Goal: Task Accomplishment & Management: Complete application form

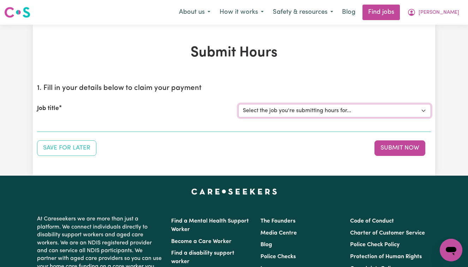
select select "13873"
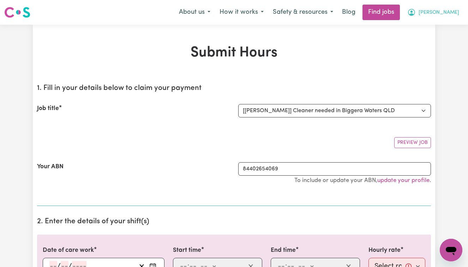
click at [448, 11] on span "[PERSON_NAME]" at bounding box center [438, 13] width 41 height 8
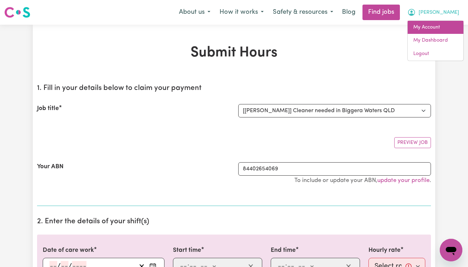
click at [426, 25] on link "My Account" at bounding box center [436, 27] width 56 height 13
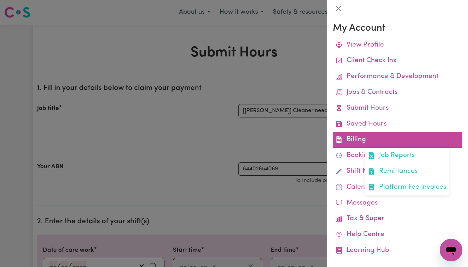
click at [375, 134] on link "Billing Job Reports Remittances Platform Fee Invoices" at bounding box center [397, 140] width 129 height 16
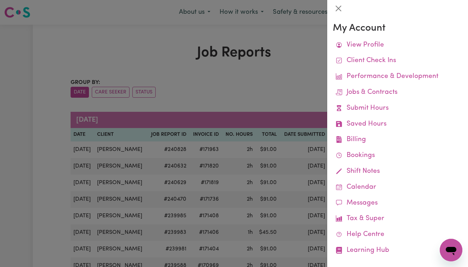
click at [287, 78] on div at bounding box center [234, 133] width 468 height 267
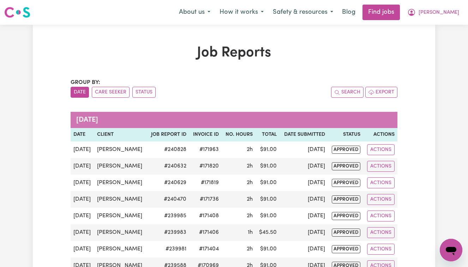
click at [451, 13] on span "[PERSON_NAME]" at bounding box center [438, 13] width 41 height 8
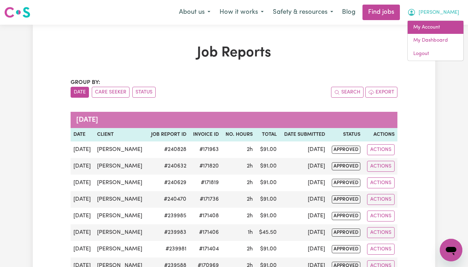
click at [421, 27] on link "My Account" at bounding box center [436, 27] width 56 height 13
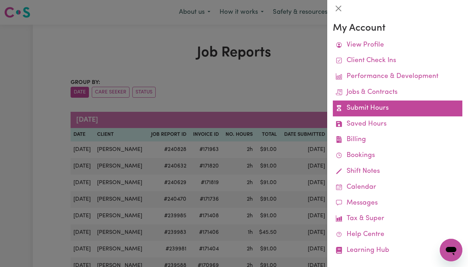
click at [375, 104] on link "Submit Hours" at bounding box center [397, 109] width 129 height 16
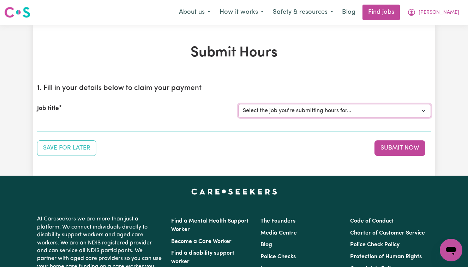
select select "13873"
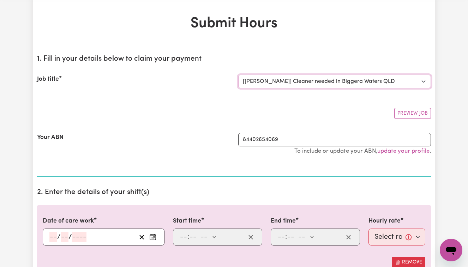
scroll to position [38, 0]
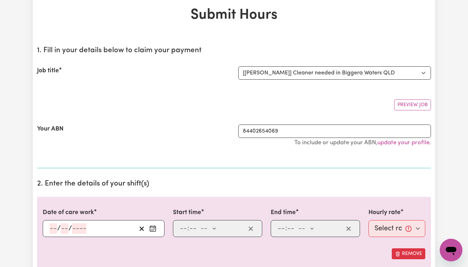
click at [49, 227] on div "/ /" at bounding box center [93, 228] width 88 height 11
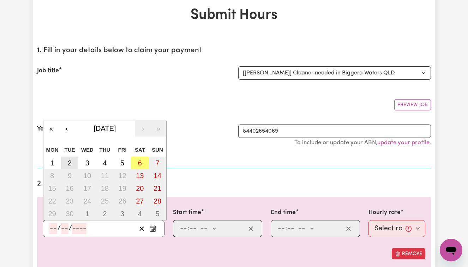
click at [71, 161] on abbr "2" at bounding box center [70, 163] width 4 height 8
type input "2025-09-02"
type input "2"
type input "9"
type input "2025"
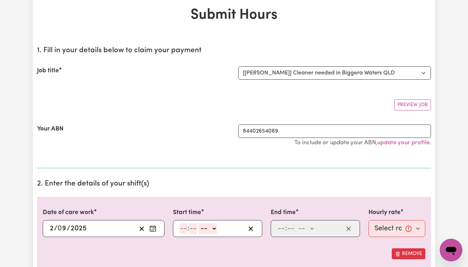
click at [182, 231] on input "number" at bounding box center [184, 228] width 8 height 11
type input "8"
type input "00"
select select "am"
type input "08:00"
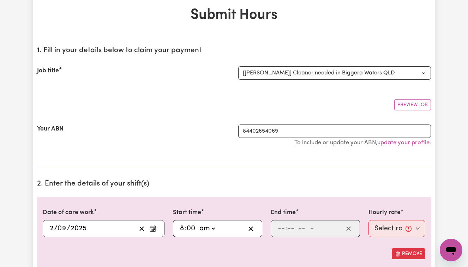
type input "0"
click at [278, 227] on input "number" at bounding box center [281, 228] width 8 height 11
type input "10"
type input "00"
select select "am"
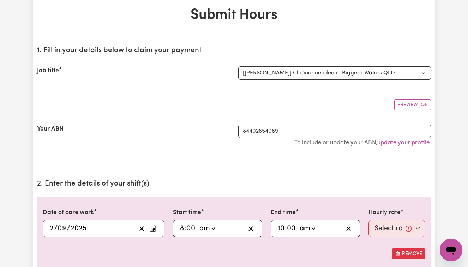
type input "10:00"
type input "0"
select select "50-Weekday"
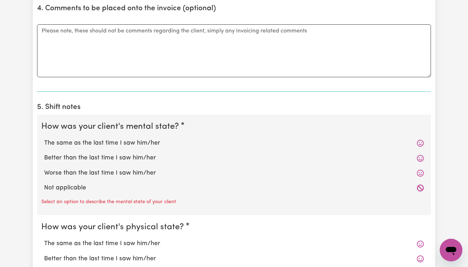
scroll to position [433, 0]
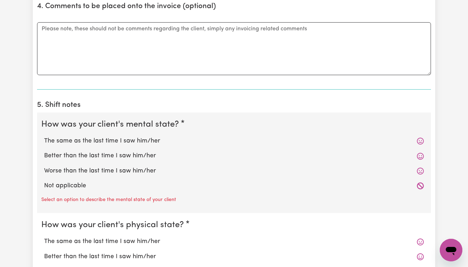
click at [144, 152] on label "Better than the last time I saw him/her" at bounding box center [234, 155] width 380 height 9
click at [44, 151] on input "Better than the last time I saw him/her" at bounding box center [44, 151] width 0 height 0
radio input "true"
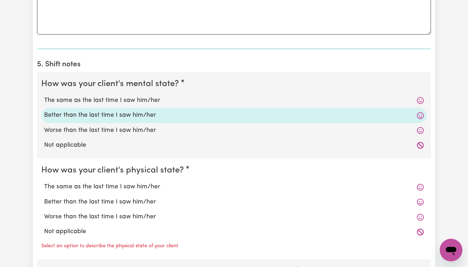
scroll to position [475, 0]
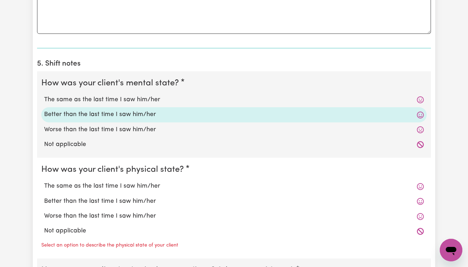
click at [131, 197] on label "Better than the last time I saw him/her" at bounding box center [234, 201] width 380 height 9
click at [44, 197] on input "Better than the last time I saw him/her" at bounding box center [44, 197] width 0 height 0
radio input "true"
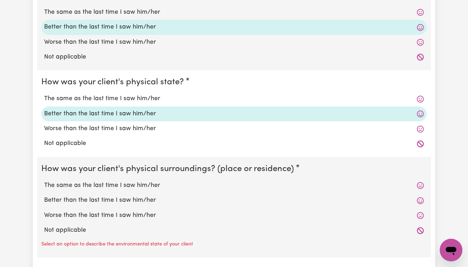
scroll to position [563, 0]
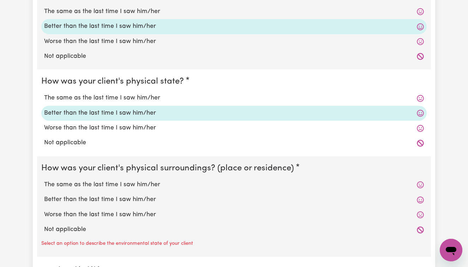
click at [128, 195] on label "Better than the last time I saw him/her" at bounding box center [234, 199] width 380 height 9
click at [44, 195] on input "Better than the last time I saw him/her" at bounding box center [44, 195] width 0 height 0
radio input "true"
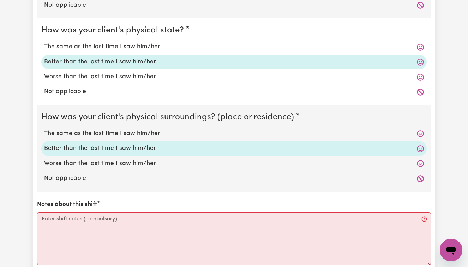
scroll to position [615, 0]
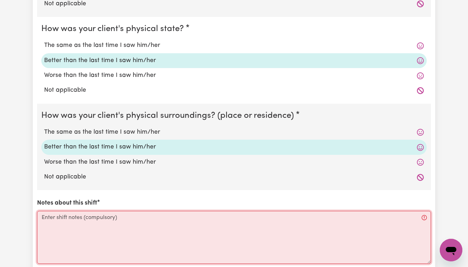
click at [55, 211] on textarea "Notes about this shift" at bounding box center [234, 237] width 394 height 53
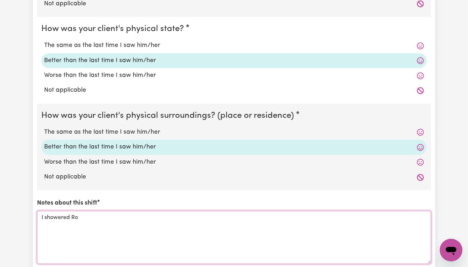
click at [72, 213] on textarea "I showered Ro" at bounding box center [234, 237] width 394 height 53
click at [101, 213] on textarea "Assisted showering Ro" at bounding box center [234, 237] width 394 height 53
click at [65, 213] on textarea "Assisted showering Ron. Dried him off" at bounding box center [234, 237] width 394 height 53
click at [130, 213] on textarea "Assisted Ron for showering Ron. Dried him off" at bounding box center [234, 237] width 394 height 53
click at [154, 214] on textarea "Assisted Ron for showering, dried him off" at bounding box center [234, 237] width 394 height 53
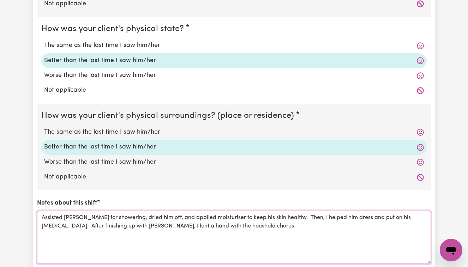
click at [208, 221] on textarea "Assisted Ron for showering, dried him off, and applied moisturiser to keep his …" at bounding box center [234, 237] width 394 height 53
click at [247, 223] on textarea "Assisted Ron for showering, dried him off, and applied moisturiser to keep his …" at bounding box center [234, 237] width 394 height 53
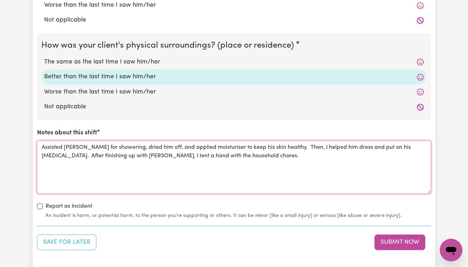
scroll to position [687, 0]
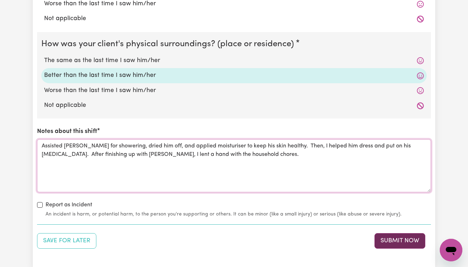
type textarea "Assisted Ron for showering, dried him off, and applied moisturiser to keep his …"
click at [399, 237] on button "Submit Now" at bounding box center [399, 241] width 51 height 16
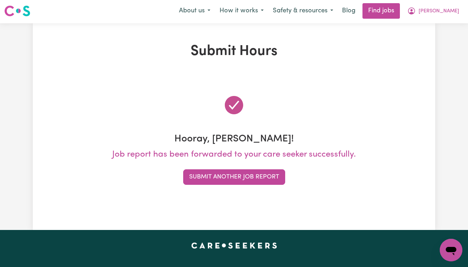
scroll to position [0, 0]
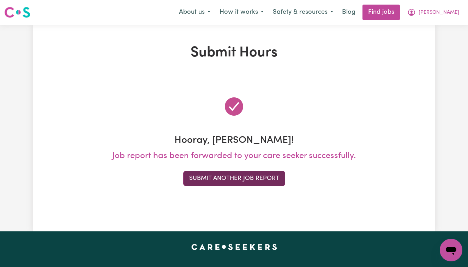
click at [250, 177] on button "Submit Another Job Report" at bounding box center [234, 179] width 102 height 16
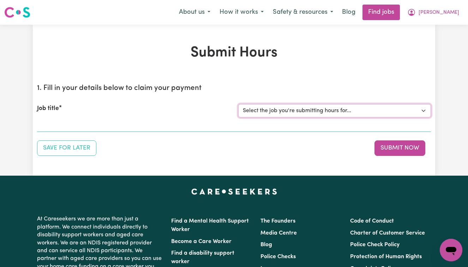
select select "13873"
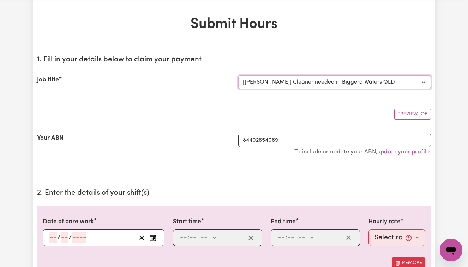
scroll to position [30, 0]
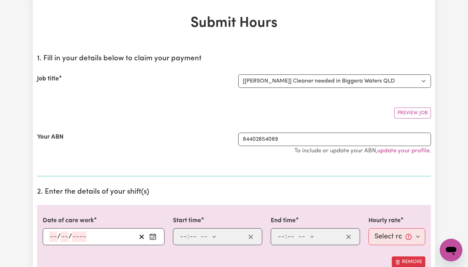
click at [50, 233] on input "number" at bounding box center [53, 236] width 8 height 11
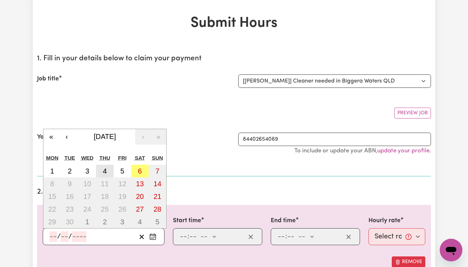
click at [103, 171] on abbr "4" at bounding box center [105, 171] width 4 height 8
type input "2025-09-04"
type input "4"
type input "9"
type input "2025"
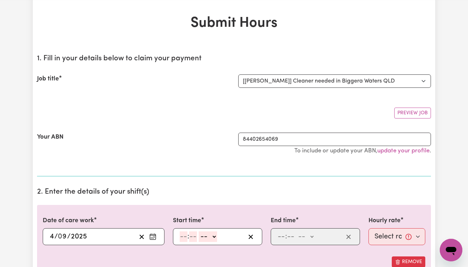
click at [181, 235] on input "number" at bounding box center [184, 236] width 8 height 11
type input "8"
type input "00"
select select "am"
type input "08:00"
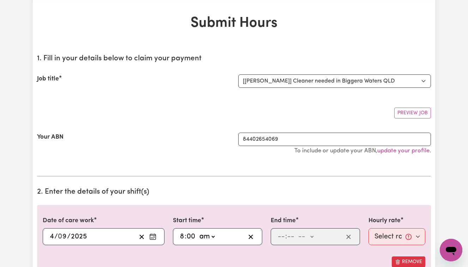
type input "0"
click at [279, 236] on input "number" at bounding box center [281, 236] width 8 height 11
type input "10"
type input "00"
select select "am"
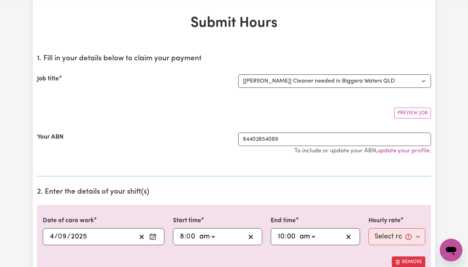
type input "10:00"
type input "0"
select select "50-Weekday"
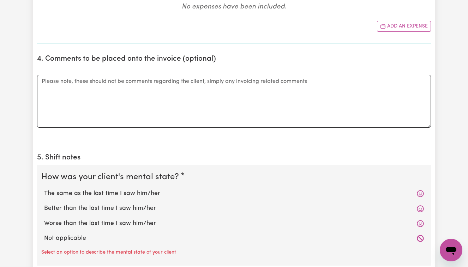
scroll to position [385, 0]
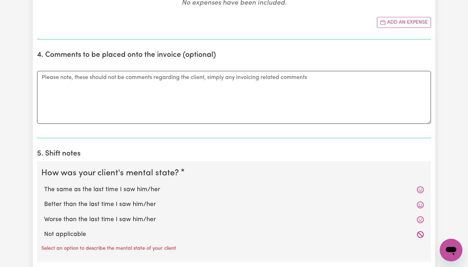
click at [144, 201] on label "Better than the last time I saw him/her" at bounding box center [234, 204] width 380 height 9
click at [44, 200] on input "Better than the last time I saw him/her" at bounding box center [44, 200] width 0 height 0
radio input "true"
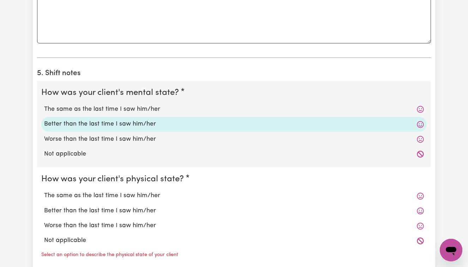
scroll to position [466, 0]
click at [144, 208] on label "Better than the last time I saw him/her" at bounding box center [234, 210] width 380 height 9
click at [44, 206] on input "Better than the last time I saw him/her" at bounding box center [44, 205] width 0 height 0
radio input "true"
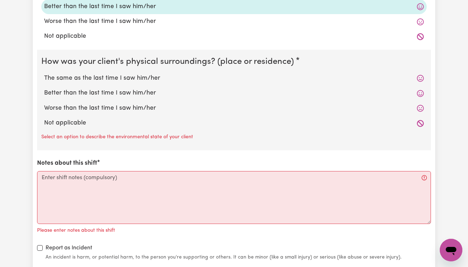
scroll to position [669, 0]
click at [136, 89] on label "Better than the last time I saw him/her" at bounding box center [234, 93] width 380 height 9
click at [44, 89] on input "Better than the last time I saw him/her" at bounding box center [44, 89] width 0 height 0
radio input "true"
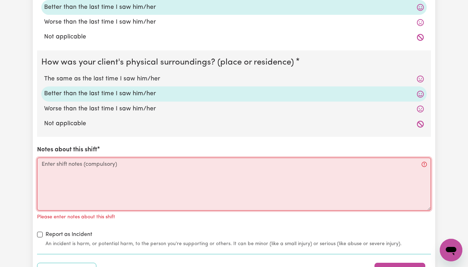
click at [48, 158] on textarea "Notes about this shift" at bounding box center [234, 184] width 394 height 53
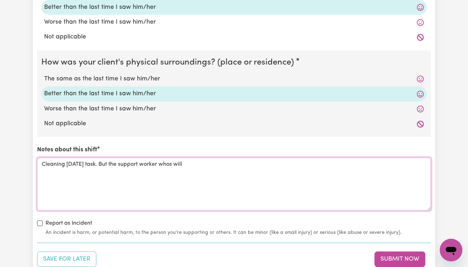
click at [174, 160] on textarea "Cleaning today's task. But the support worker whos will" at bounding box center [234, 184] width 394 height 53
click at [185, 163] on textarea "Cleaning today's task. But the support worker who will" at bounding box center [234, 184] width 394 height 53
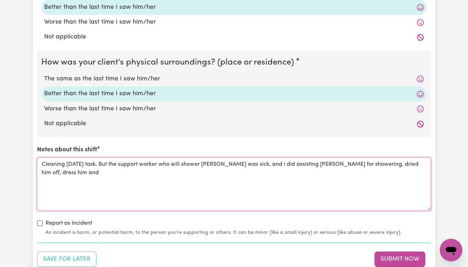
click at [372, 158] on textarea "Cleaning today's task. But the support worker who will shower Ron was sick, and…" at bounding box center [234, 184] width 394 height 53
click at [130, 167] on textarea "Cleaning today's task. But the support worker who will shower Ron was sick, and…" at bounding box center [234, 184] width 394 height 53
click at [135, 168] on textarea "Cleaning today's task. But the support worker who will shower Ron was sick, and…" at bounding box center [234, 184] width 394 height 53
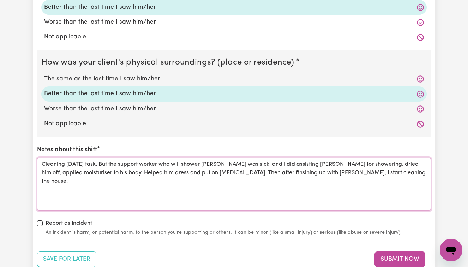
click at [248, 168] on textarea "Cleaning today's task. But the support worker who will shower Ron was sick, and…" at bounding box center [234, 184] width 394 height 53
click at [291, 181] on textarea "Cleaning today's task. But the support worker who will shower Ron was sick, and…" at bounding box center [234, 184] width 394 height 53
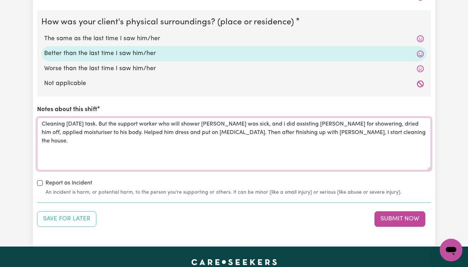
scroll to position [710, 0]
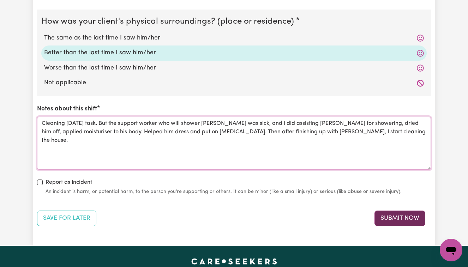
type textarea "Cleaning today's task. But the support worker who will shower Ron was sick, and…"
click at [392, 216] on button "Submit Now" at bounding box center [399, 219] width 51 height 16
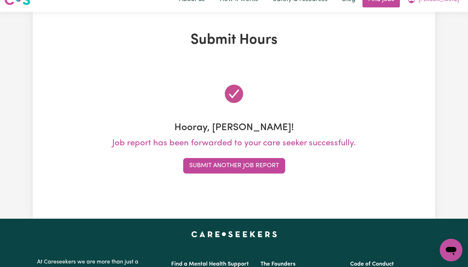
scroll to position [0, 0]
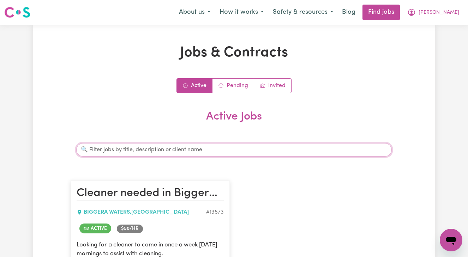
click at [135, 151] on input "Search jobs" at bounding box center [233, 149] width 315 height 13
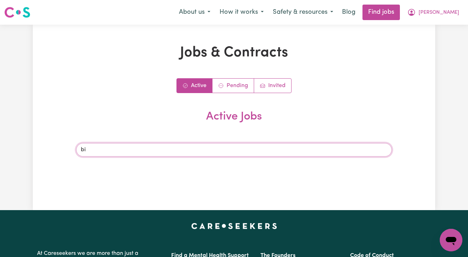
type input "b"
